Goal: Transaction & Acquisition: Book appointment/travel/reservation

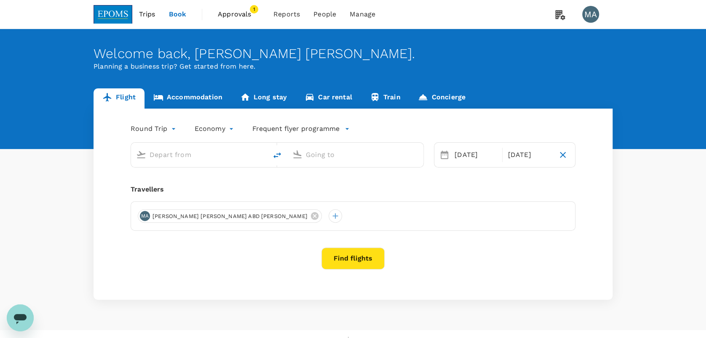
type input "Kuala Lumpur Intl (KUL)"
type input "Labuan, Malaysia (any)"
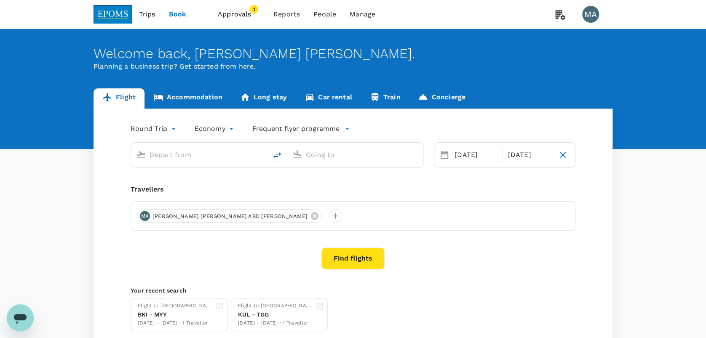
type input "Kuala Lumpur Intl (KUL)"
type input "Labuan, Malaysia (any)"
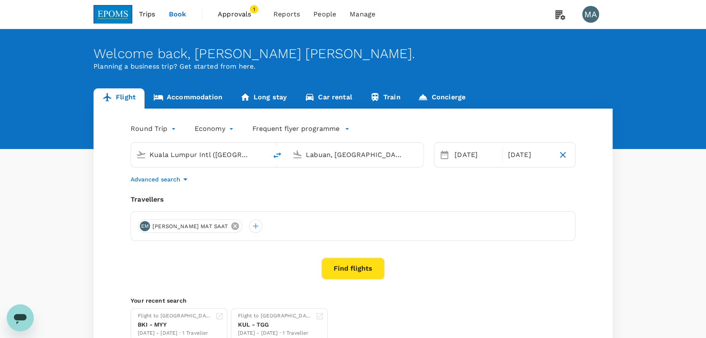
click at [231, 226] on icon at bounding box center [235, 226] width 8 height 8
click at [150, 224] on div at bounding box center [144, 225] width 13 height 13
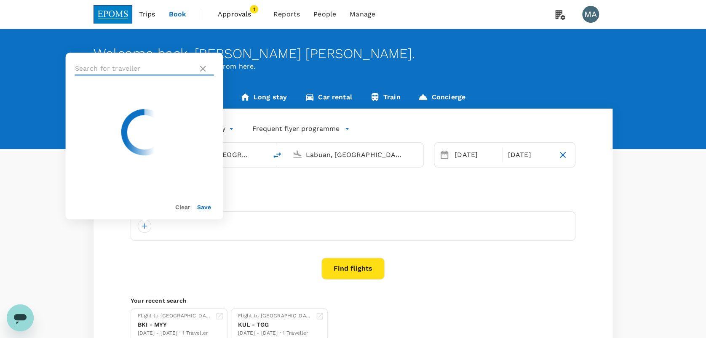
click at [144, 68] on input "text" at bounding box center [135, 68] width 120 height 13
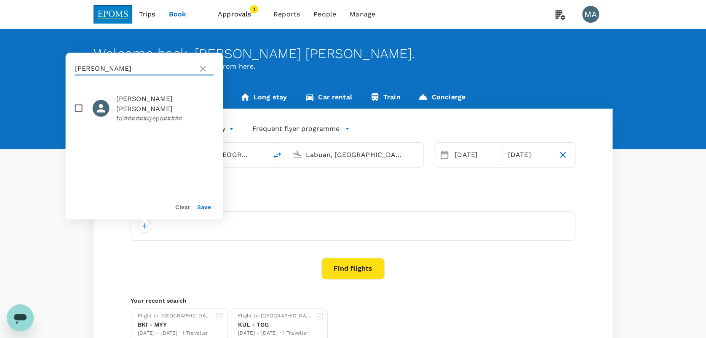
type input "faiz adam"
click at [81, 101] on input "checkbox" at bounding box center [79, 108] width 18 height 18
checkbox input "true"
click at [206, 208] on button "Save" at bounding box center [204, 207] width 14 height 7
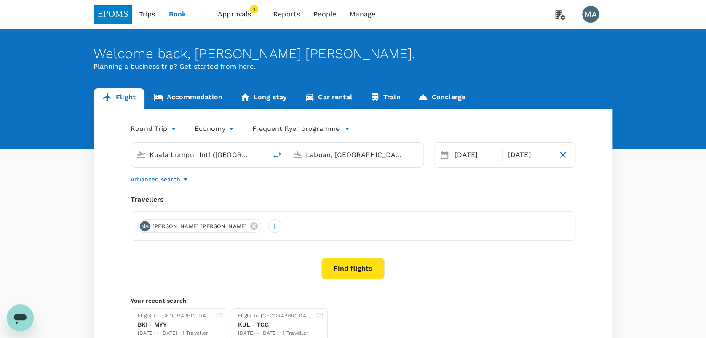
click at [340, 266] on button "Find flights" at bounding box center [352, 269] width 63 height 22
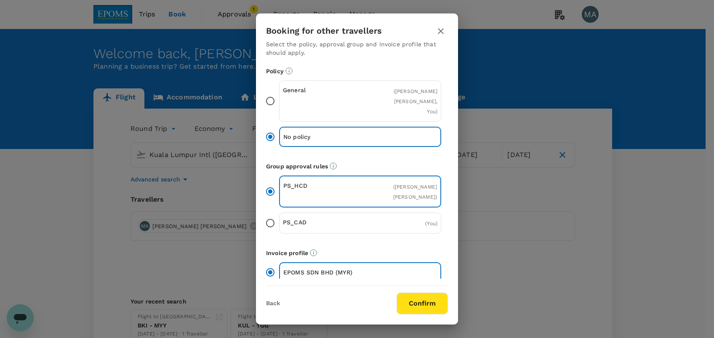
click at [271, 97] on input "General ( MOHAMAD FAIZ ADAM, You )" at bounding box center [271, 101] width 18 height 18
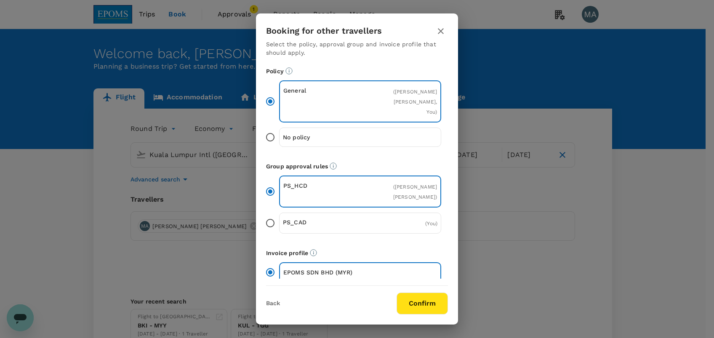
click at [427, 305] on button "Confirm" at bounding box center [422, 304] width 51 height 22
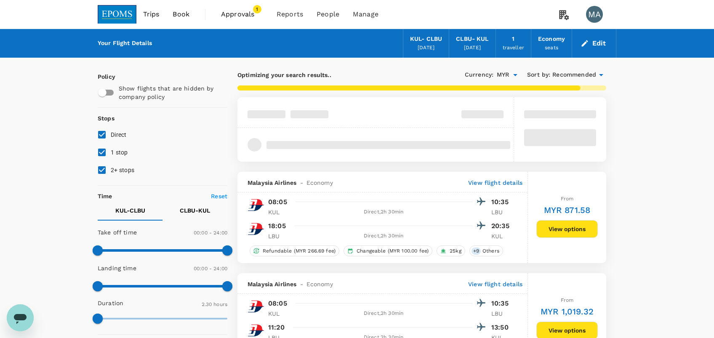
type input "620"
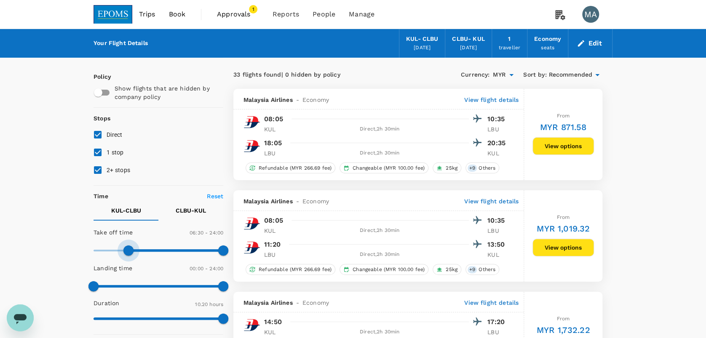
type input "420"
drag, startPoint x: 97, startPoint y: 250, endPoint x: 131, endPoint y: 251, distance: 34.1
click at [131, 251] on span at bounding box center [131, 251] width 10 height 10
click at [202, 213] on p "CLBU - KUL" at bounding box center [191, 210] width 30 height 8
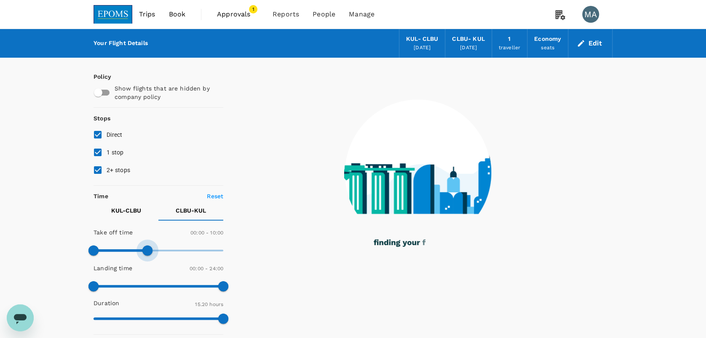
type input "510"
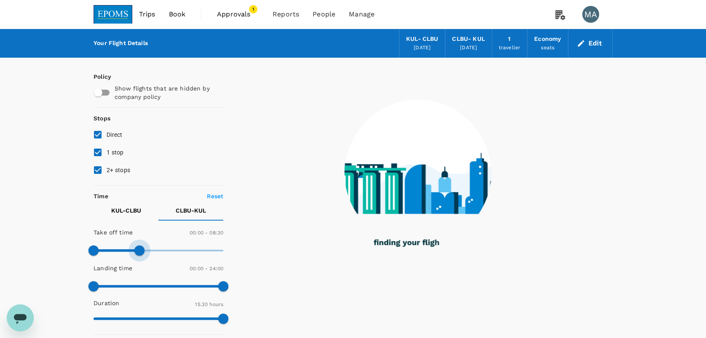
drag, startPoint x: 221, startPoint y: 249, endPoint x: 141, endPoint y: 249, distance: 80.5
click at [141, 249] on span at bounding box center [139, 251] width 10 height 10
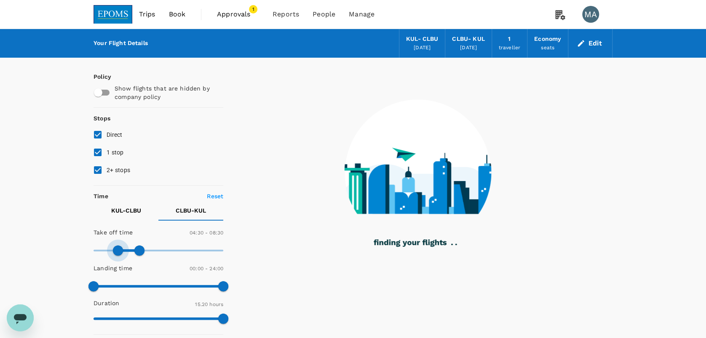
type input "360"
drag, startPoint x: 92, startPoint y: 246, endPoint x: 126, endPoint y: 246, distance: 34.1
click at [123, 246] on span at bounding box center [118, 251] width 10 height 10
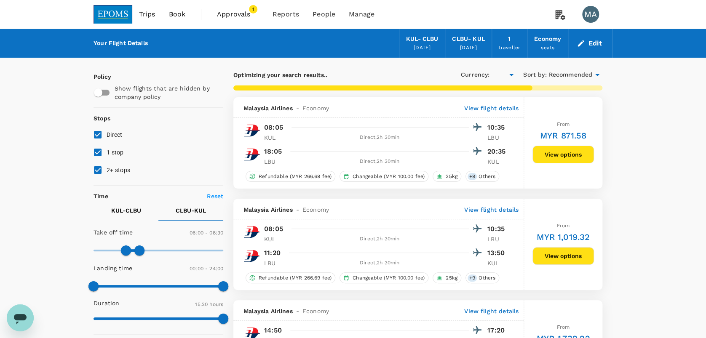
type input "MYR"
type input "750"
drag, startPoint x: 142, startPoint y: 249, endPoint x: 162, endPoint y: 250, distance: 20.3
click at [162, 250] on span at bounding box center [161, 251] width 10 height 10
type input "600"
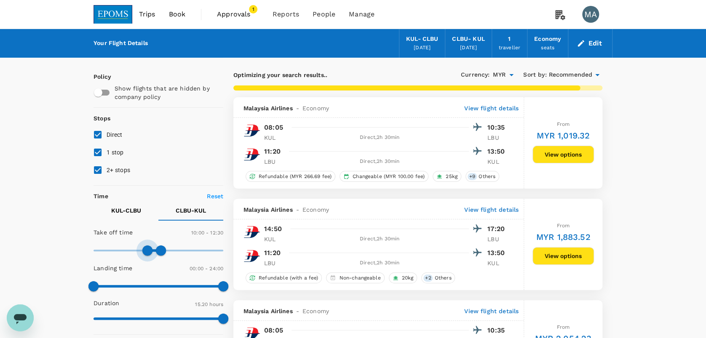
drag, startPoint x: 128, startPoint y: 249, endPoint x: 147, endPoint y: 249, distance: 18.5
click at [147, 249] on span at bounding box center [147, 251] width 10 height 10
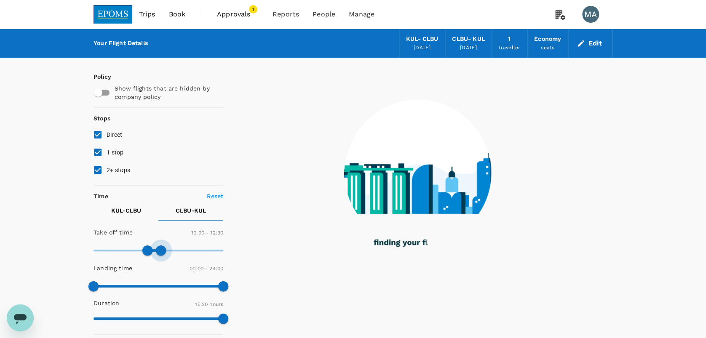
type input "720"
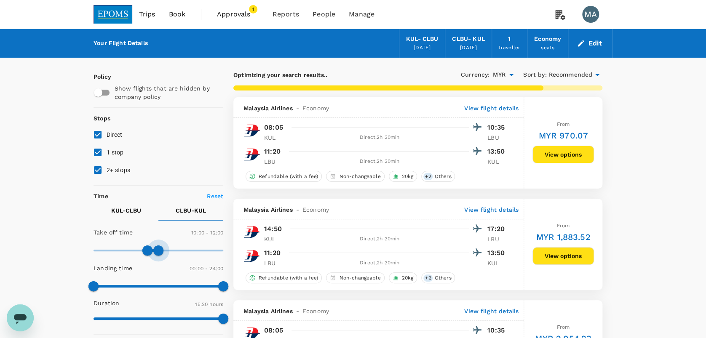
drag, startPoint x: 165, startPoint y: 249, endPoint x: 158, endPoint y: 249, distance: 6.3
click at [158, 249] on span at bounding box center [158, 251] width 10 height 10
click at [566, 161] on button "View options" at bounding box center [563, 155] width 62 height 18
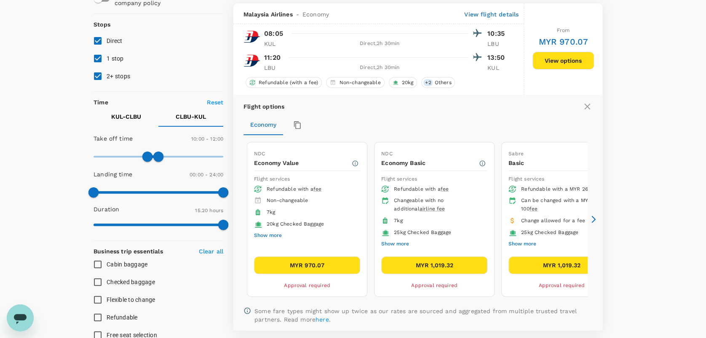
scroll to position [97, 0]
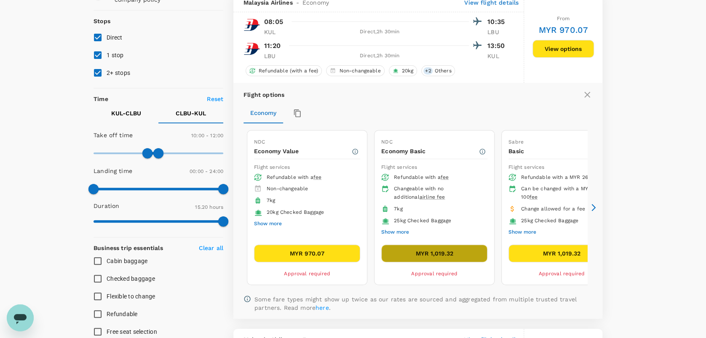
click at [446, 252] on button "MYR 1,019.32" at bounding box center [434, 254] width 106 height 18
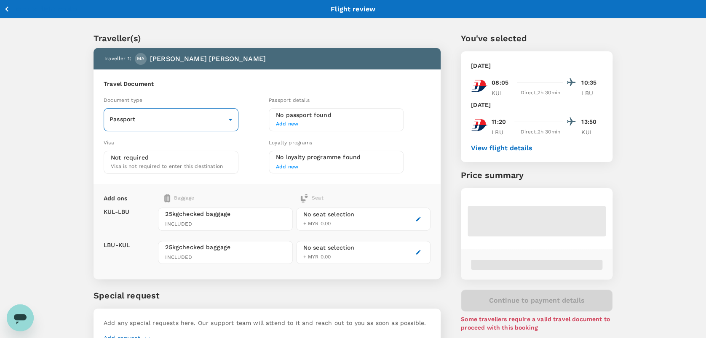
click at [155, 121] on body "Back to flight results Flight review Traveller(s) Traveller 1 : MA MOHAMAD FAIZ…" at bounding box center [353, 193] width 706 height 386
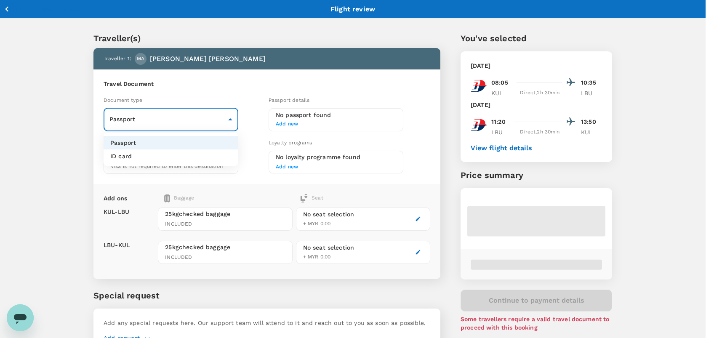
click at [158, 157] on li "ID card" at bounding box center [171, 156] width 135 height 13
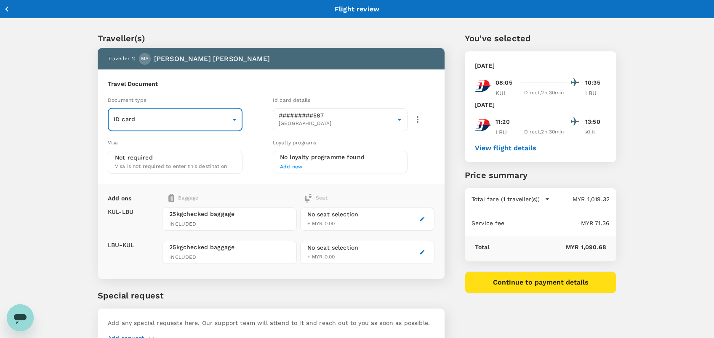
type input "Id card"
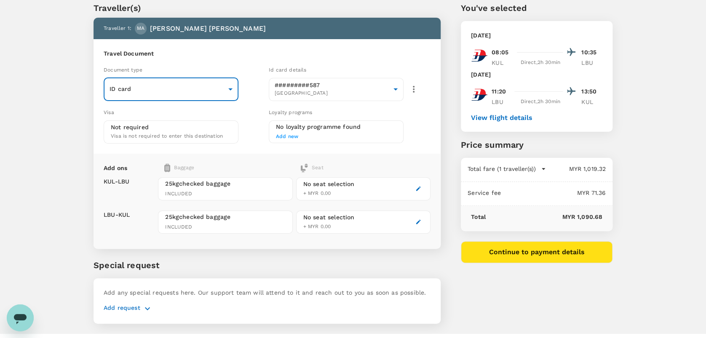
scroll to position [46, 0]
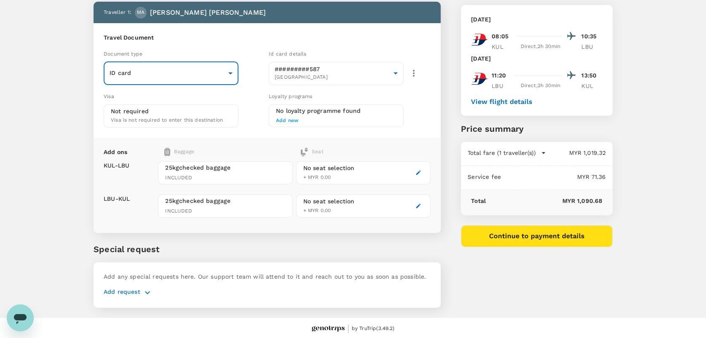
click at [138, 294] on p "Add request" at bounding box center [122, 293] width 37 height 10
click at [151, 293] on icon "button" at bounding box center [147, 293] width 10 height 10
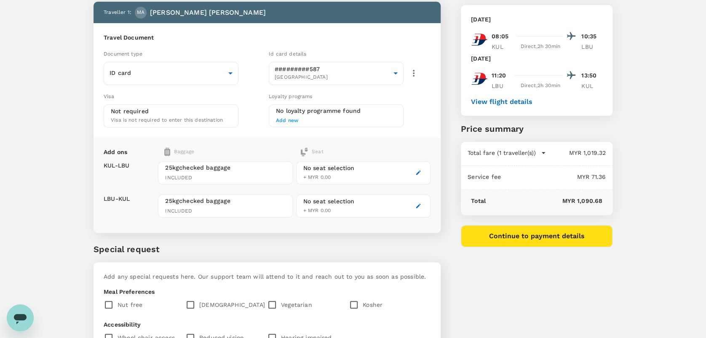
click at [200, 304] on p "[DEMOGRAPHIC_DATA]" at bounding box center [232, 305] width 66 height 8
click at [189, 301] on input "checkbox" at bounding box center [192, 305] width 14 height 18
checkbox input "true"
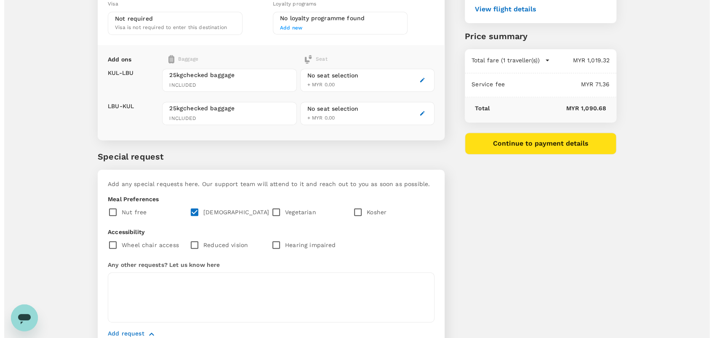
scroll to position [125, 0]
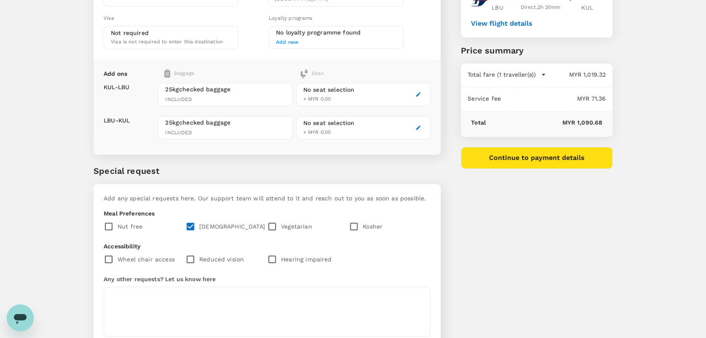
click at [531, 159] on button "Continue to payment details" at bounding box center [537, 158] width 152 height 22
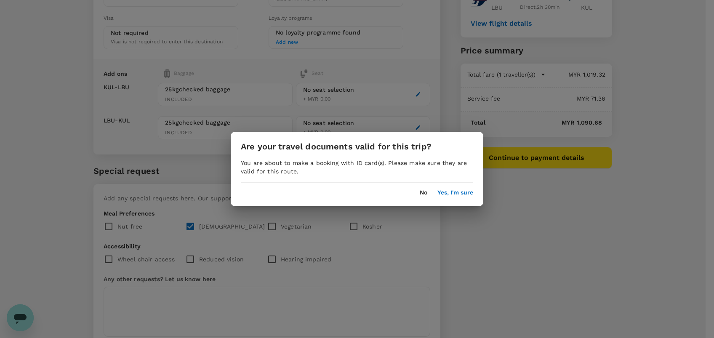
click at [430, 190] on div "No Yes, I'm sure" at bounding box center [447, 193] width 54 height 7
click at [443, 190] on button "Yes, I'm sure" at bounding box center [456, 193] width 36 height 7
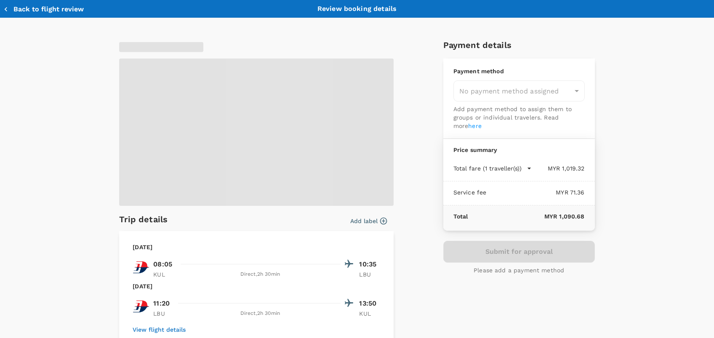
type input "9ea61a02-274a-4f65-9d5b-ca51ac7b2cfc"
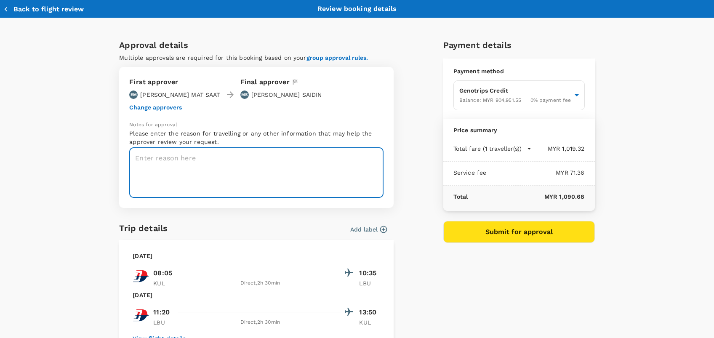
click at [228, 157] on textarea at bounding box center [256, 173] width 254 height 50
type textarea "TRF will be provided soon"
click at [509, 233] on button "Submit for approval" at bounding box center [520, 232] width 152 height 22
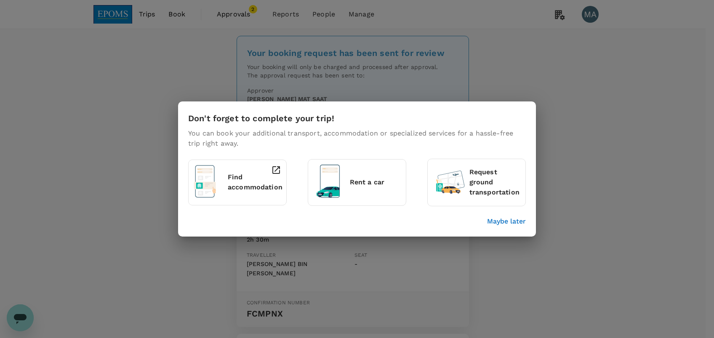
click at [499, 222] on p "Maybe later" at bounding box center [506, 222] width 39 height 10
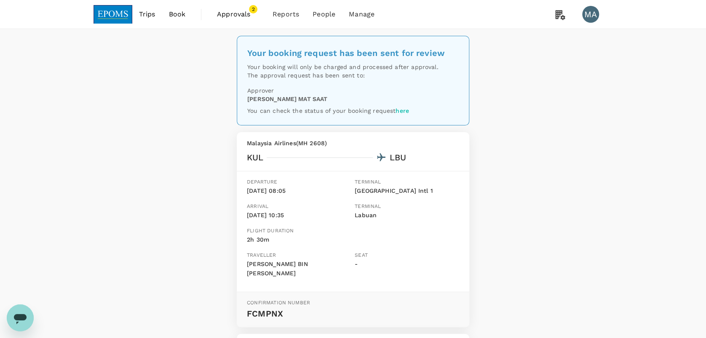
click at [231, 17] on span "Approvals" at bounding box center [238, 14] width 42 height 10
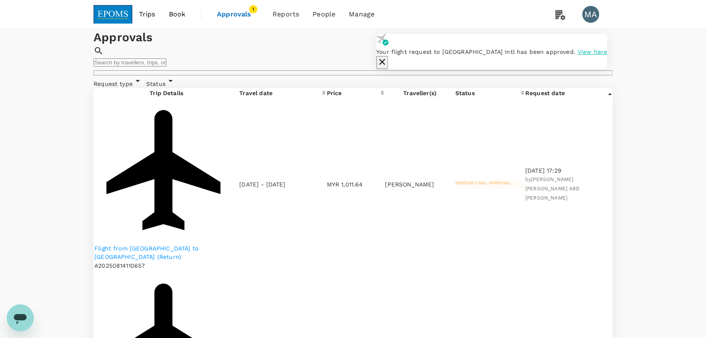
click at [493, 167] on td "Pending final approval" at bounding box center [489, 184] width 69 height 173
click at [172, 244] on p "Flight from [GEOGRAPHIC_DATA] to [GEOGRAPHIC_DATA] (Return)" at bounding box center [166, 252] width 144 height 17
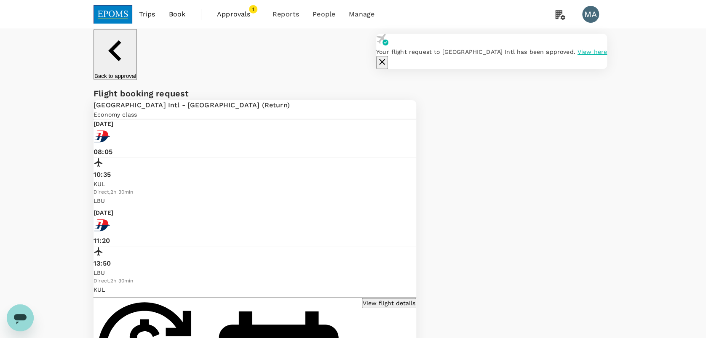
click at [387, 57] on icon "button" at bounding box center [382, 62] width 10 height 10
